Goal: Share content: Share content

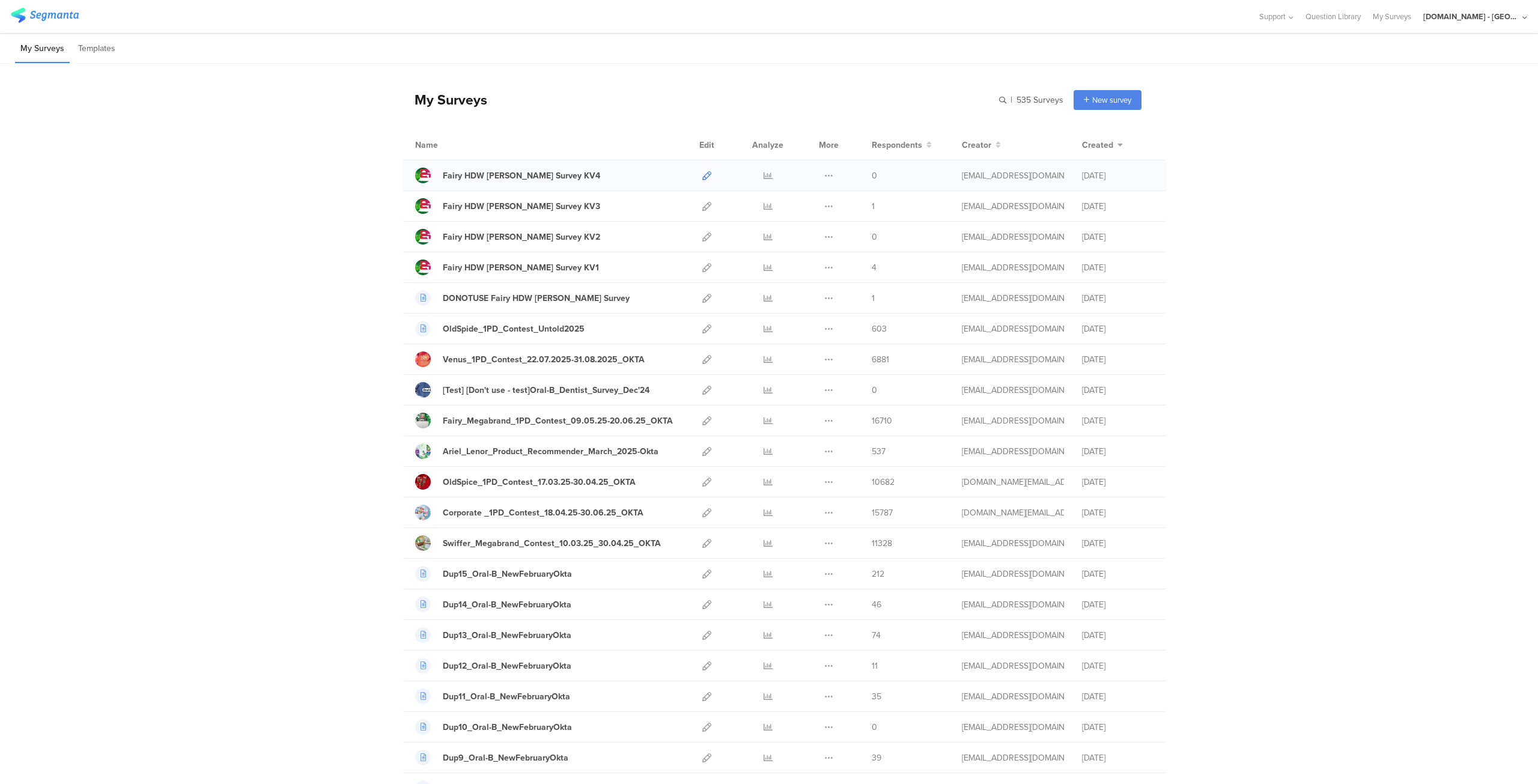
click at [702, 173] on icon at bounding box center [707, 176] width 9 height 9
click at [704, 207] on icon at bounding box center [707, 206] width 9 height 9
click at [702, 235] on icon at bounding box center [707, 236] width 9 height 9
click at [702, 266] on icon at bounding box center [707, 267] width 9 height 9
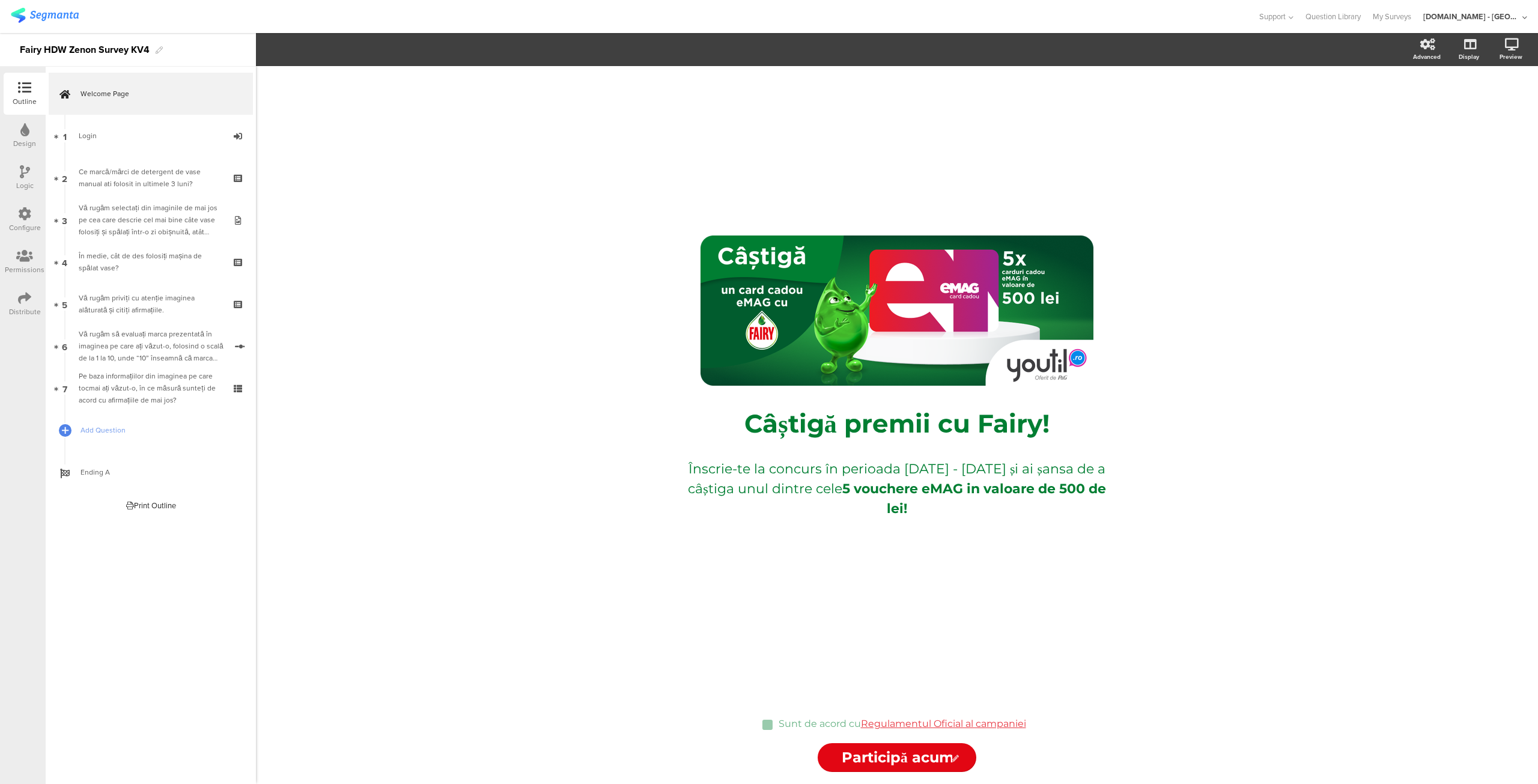
click at [20, 308] on div "Distribute" at bounding box center [25, 311] width 32 height 11
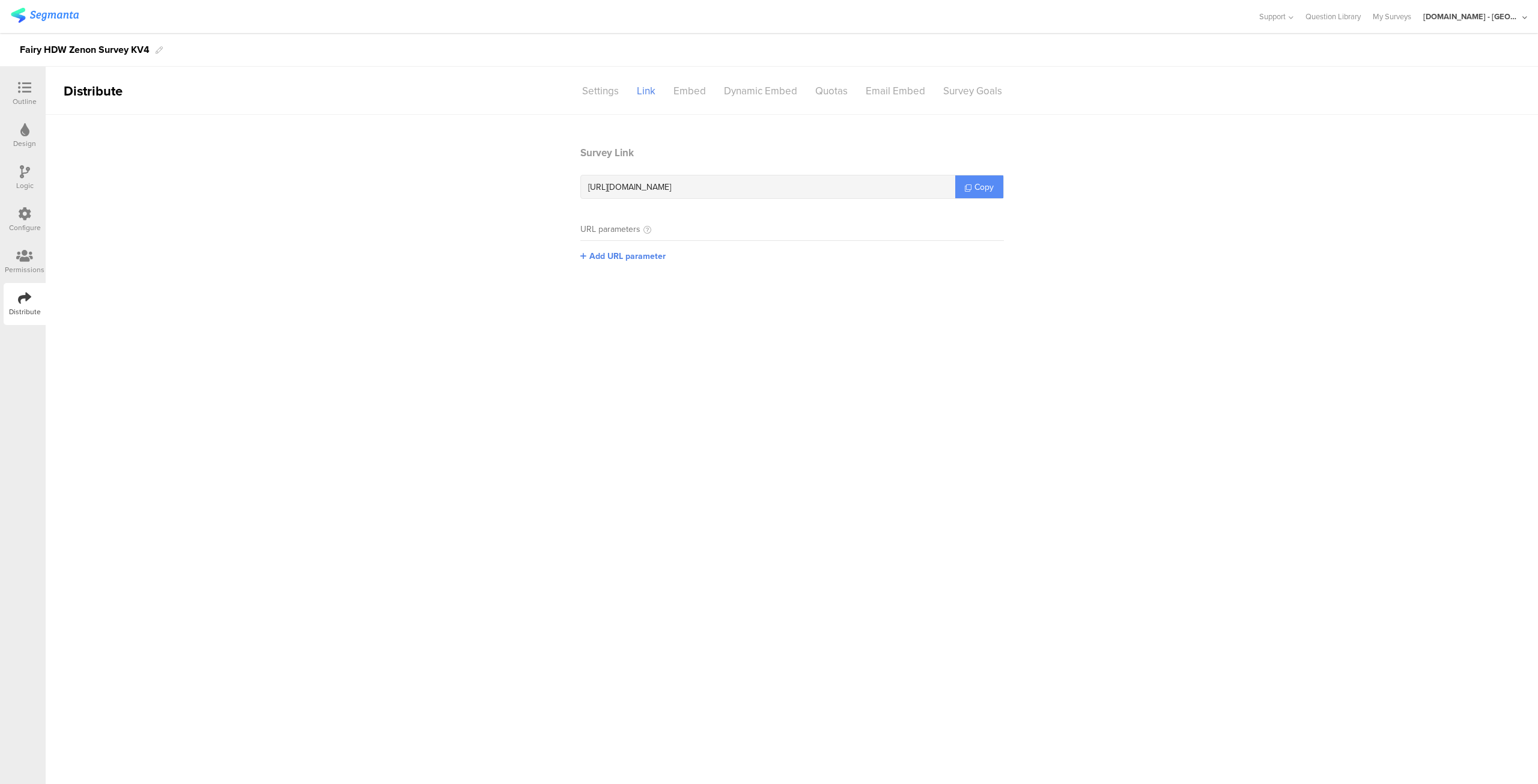
click at [964, 191] on link "Copy" at bounding box center [979, 187] width 48 height 23
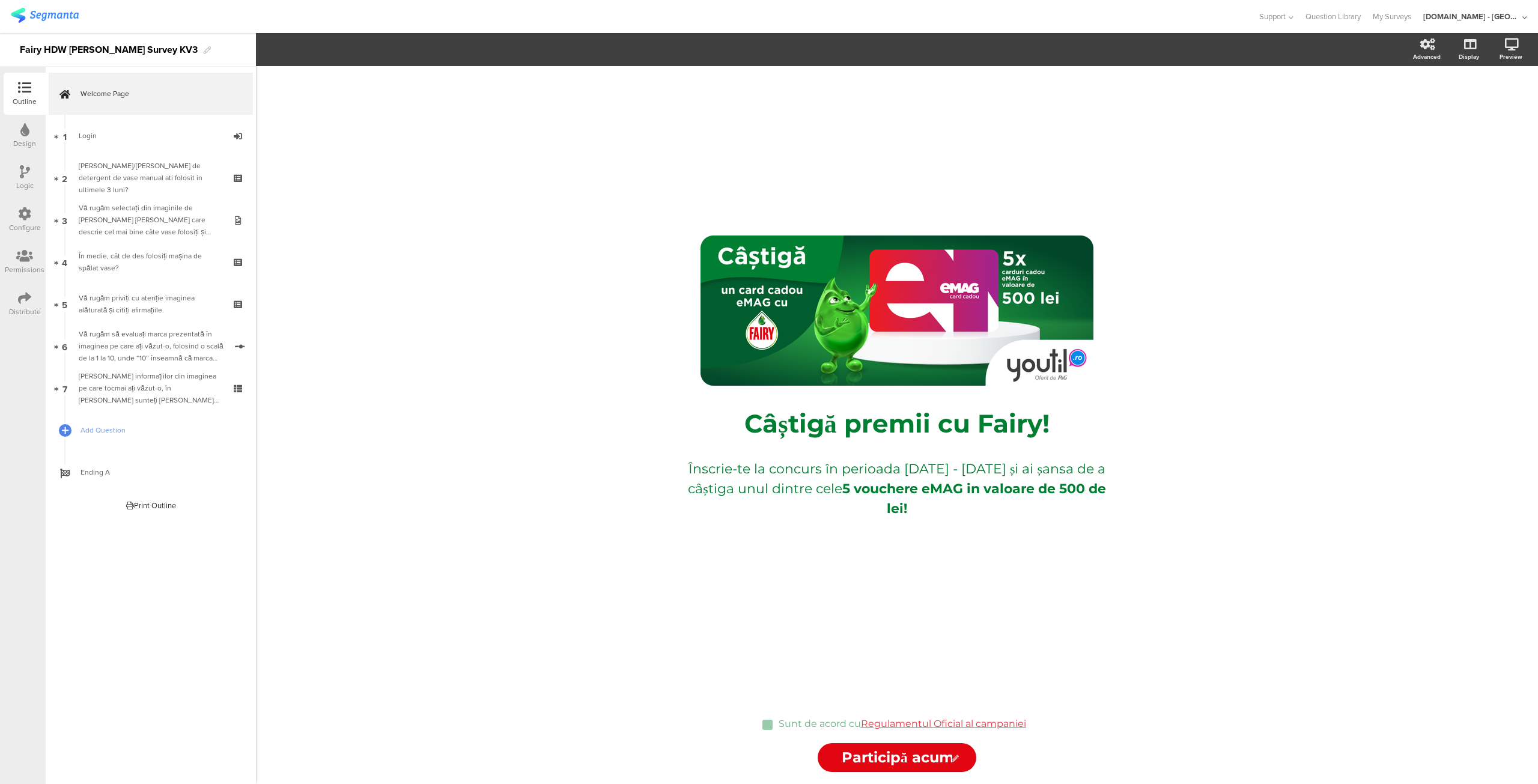
click at [21, 296] on icon at bounding box center [24, 297] width 13 height 13
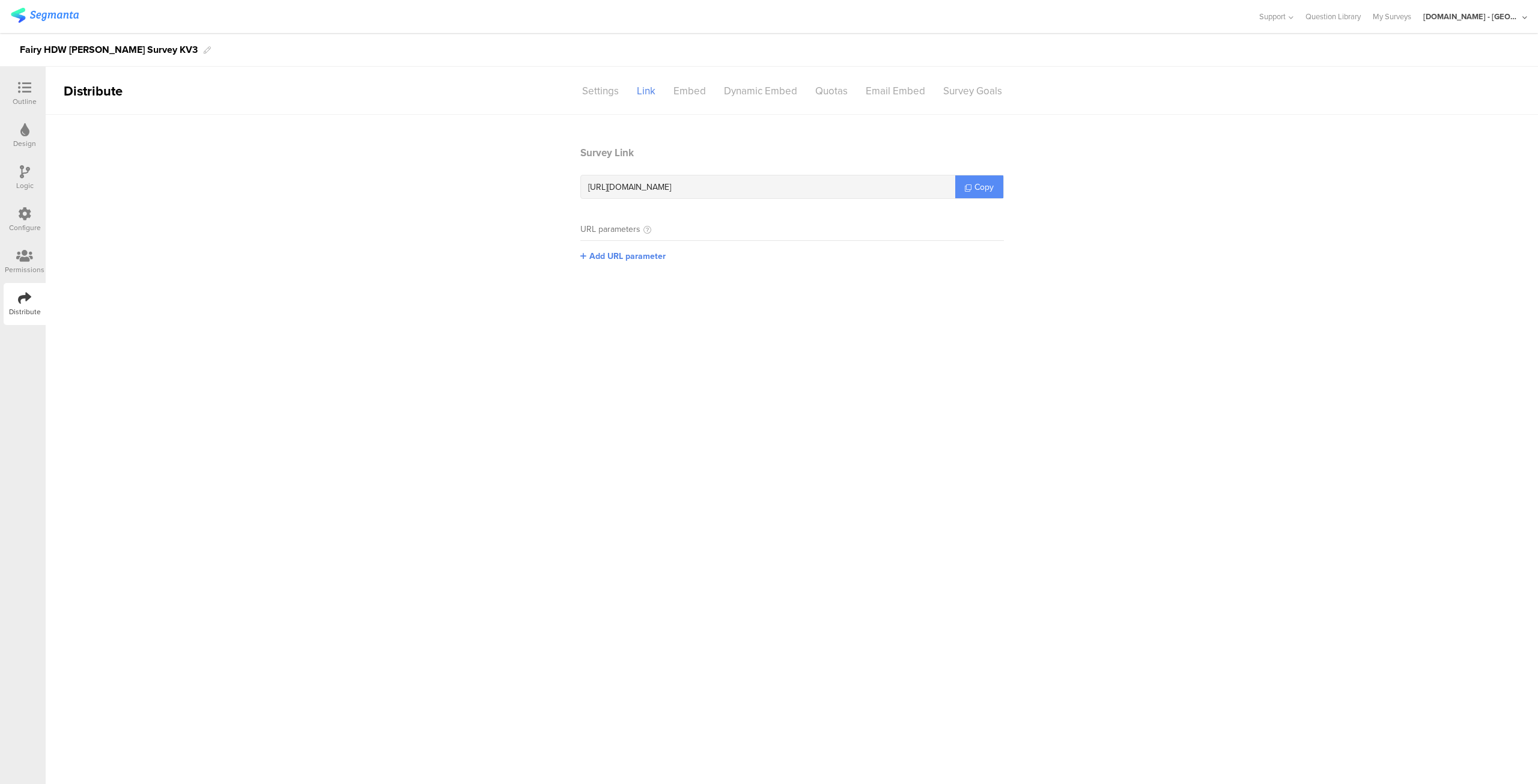
click at [1000, 178] on link "Copy" at bounding box center [979, 187] width 48 height 23
click at [976, 189] on span "Copy" at bounding box center [984, 187] width 20 height 13
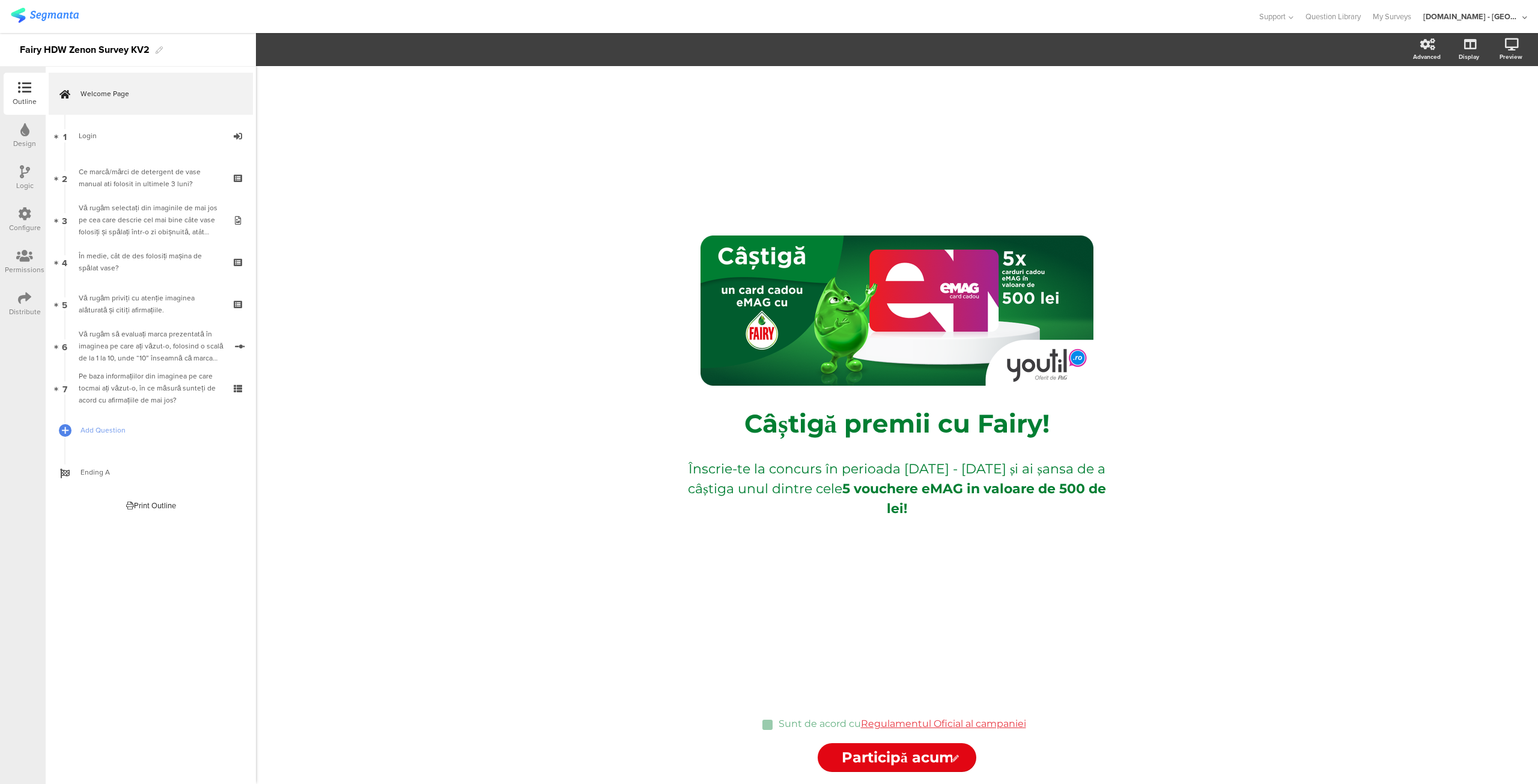
click at [27, 304] on icon at bounding box center [24, 297] width 13 height 13
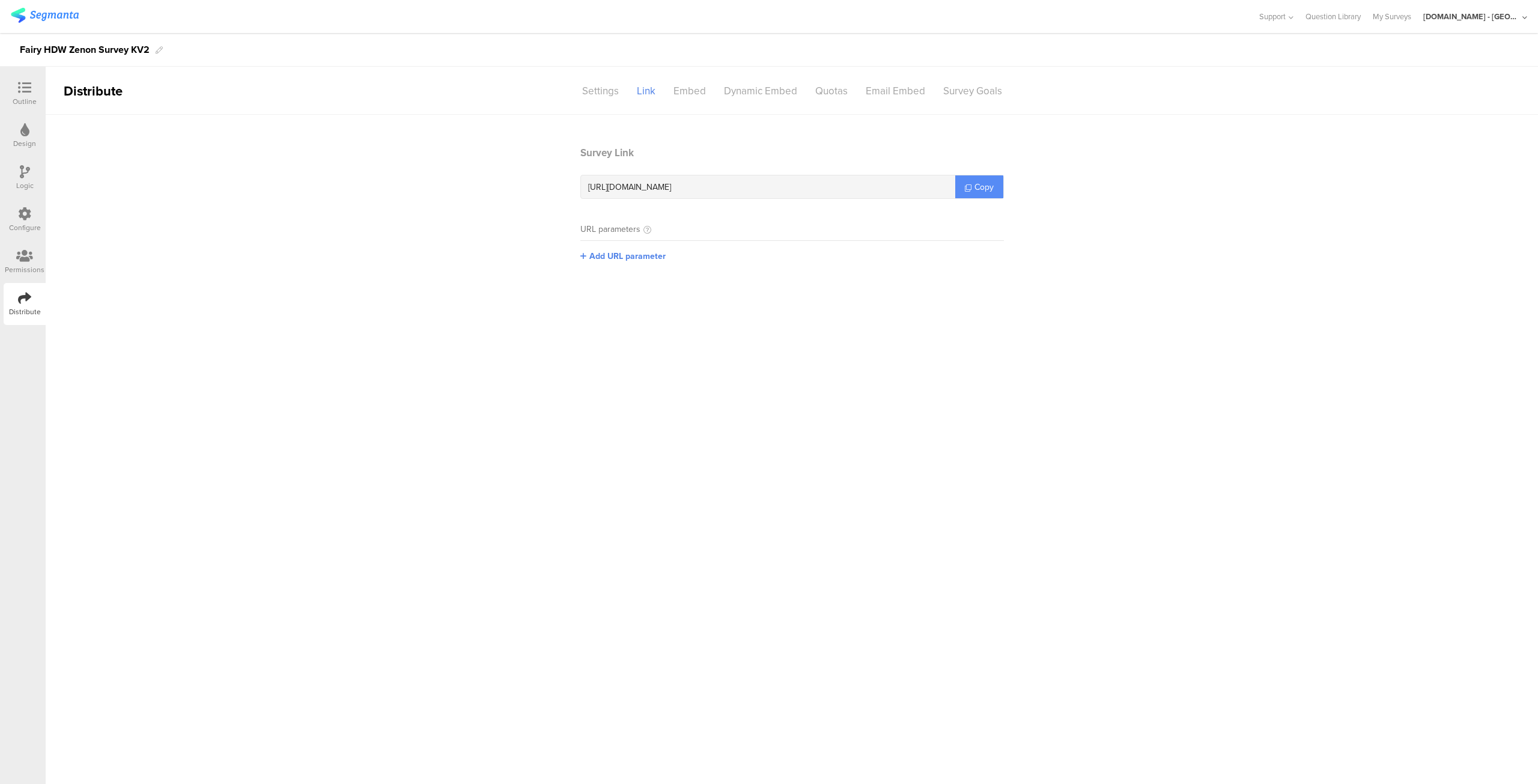
click at [970, 183] on link "Copy" at bounding box center [979, 187] width 48 height 23
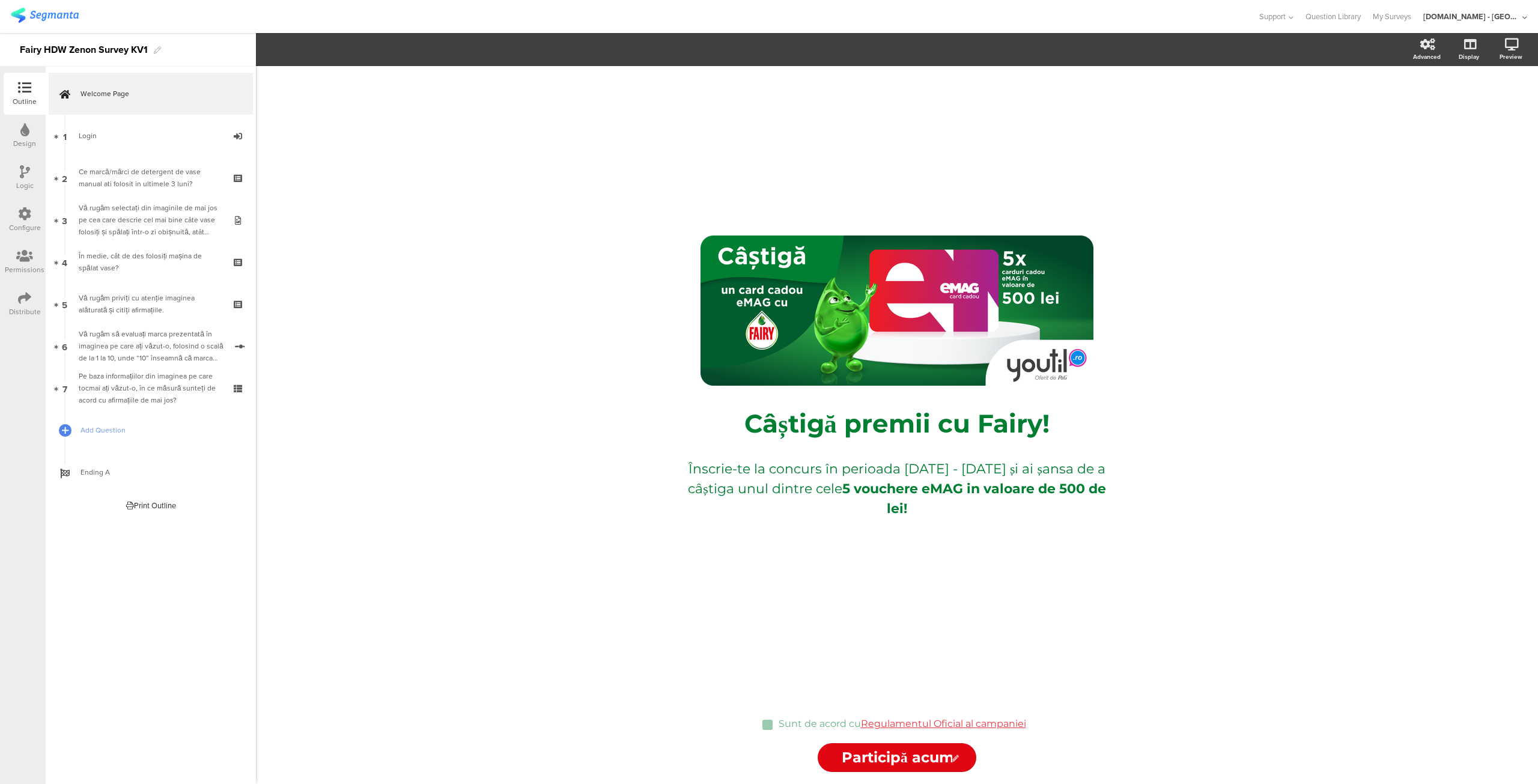
click at [20, 306] on div "Distribute" at bounding box center [25, 311] width 32 height 11
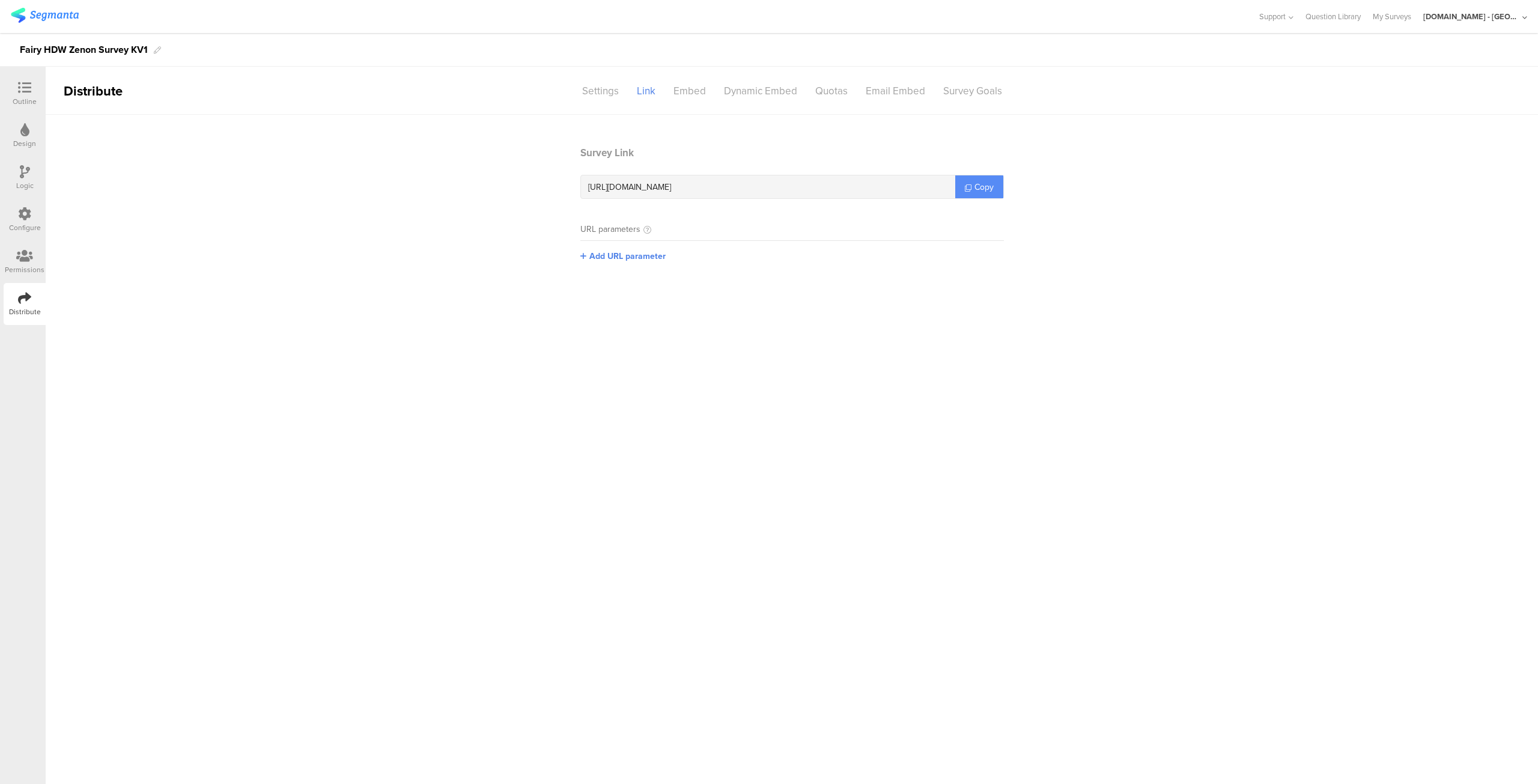
click at [976, 192] on span "Copy" at bounding box center [984, 187] width 20 height 13
